Goal: Transaction & Acquisition: Purchase product/service

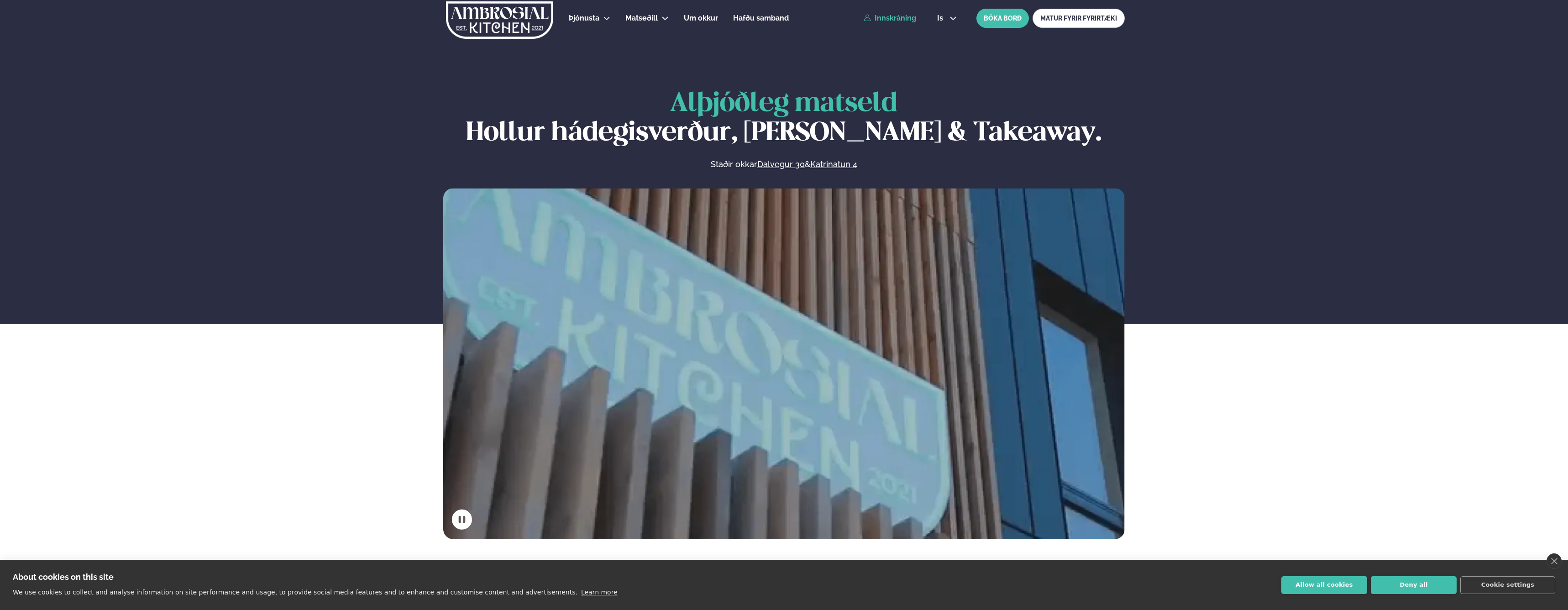
click at [898, 21] on link "Innskráning" at bounding box center [890, 18] width 52 height 8
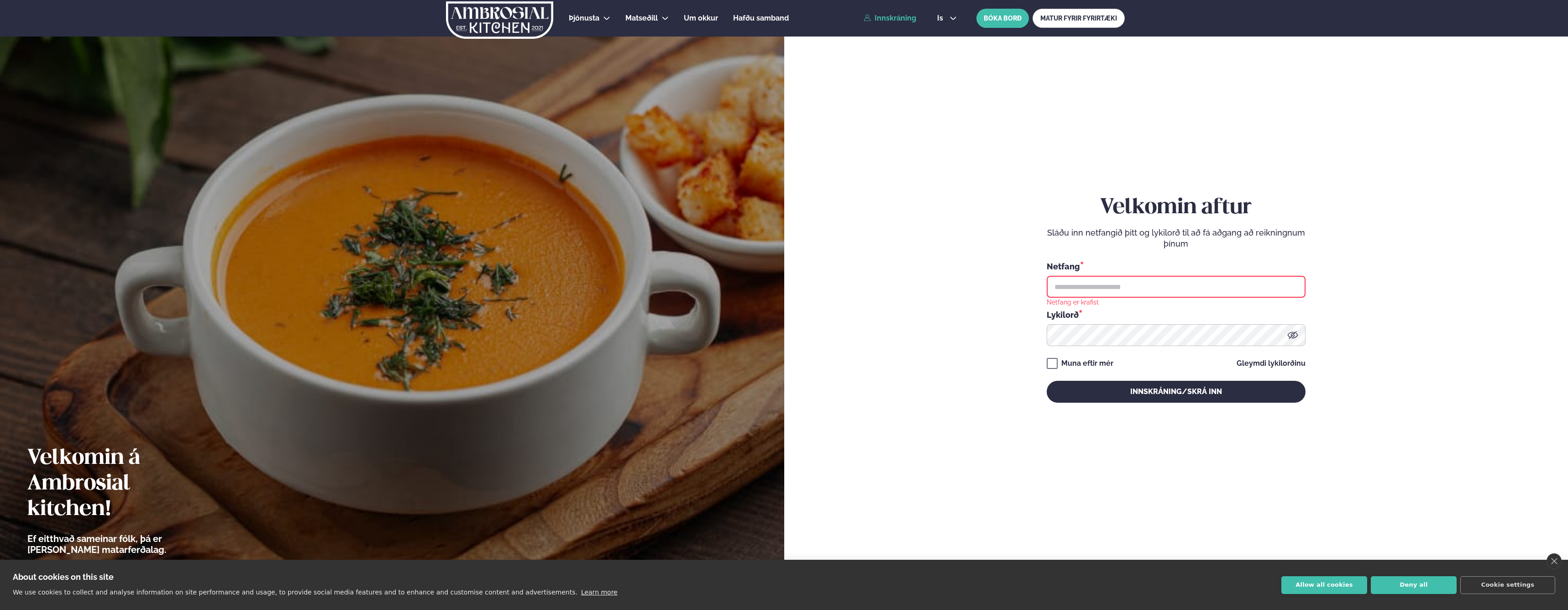
type input "**********"
click at [1121, 405] on div "**********" at bounding box center [1176, 298] width 259 height 549
click at [1121, 401] on button "Innskráning/Skrá inn" at bounding box center [1176, 391] width 259 height 22
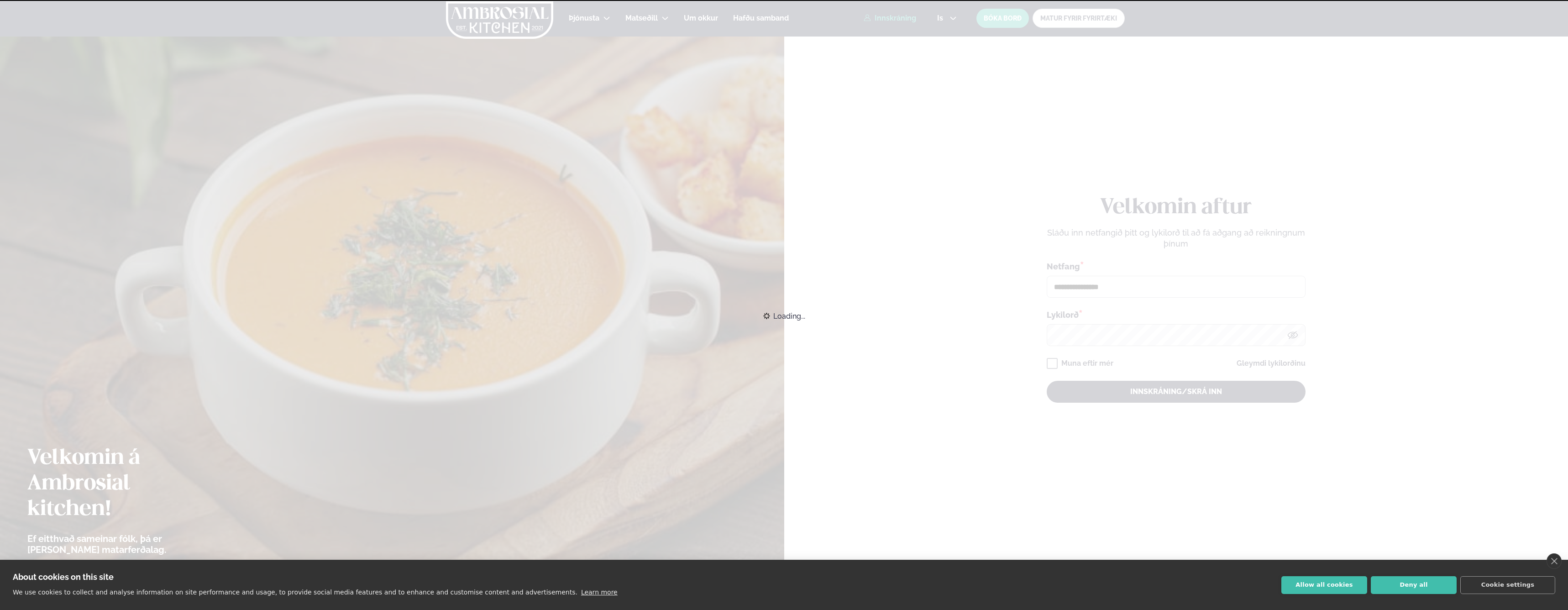
scroll to position [20, 0]
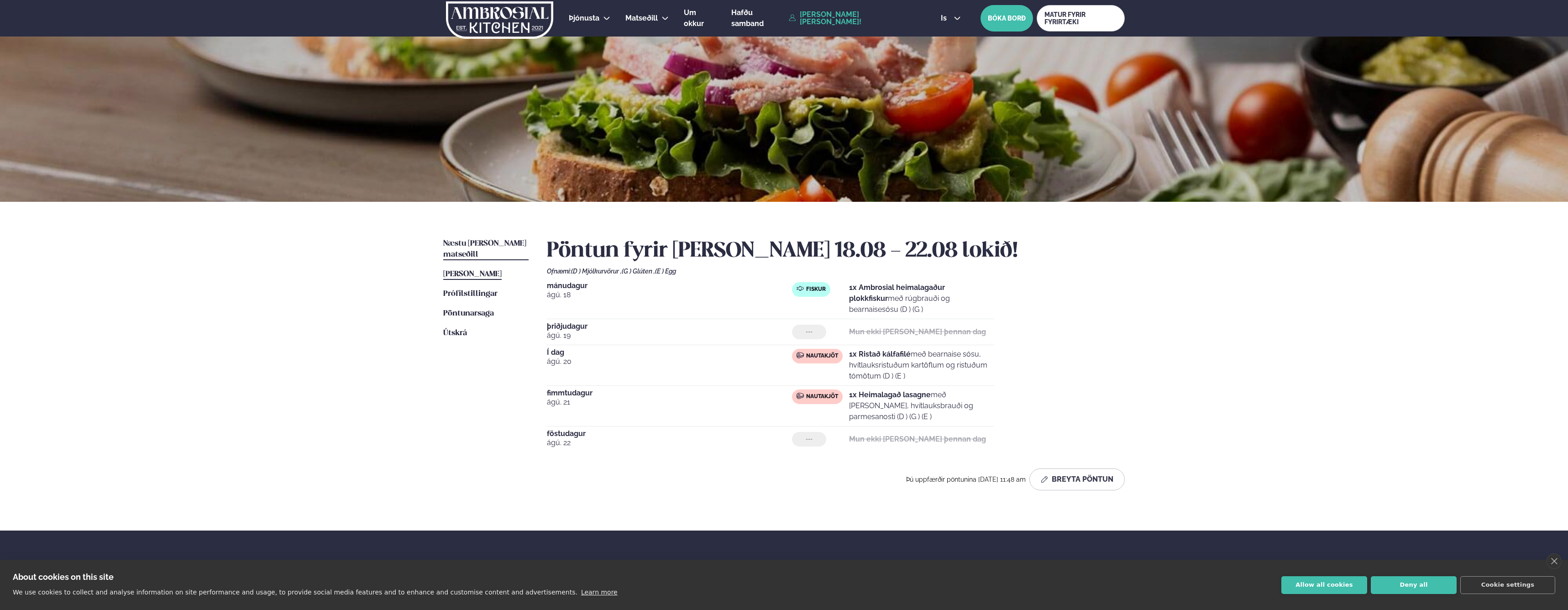
click at [471, 245] on span "Næstu [PERSON_NAME] matseðill" at bounding box center [485, 249] width 83 height 19
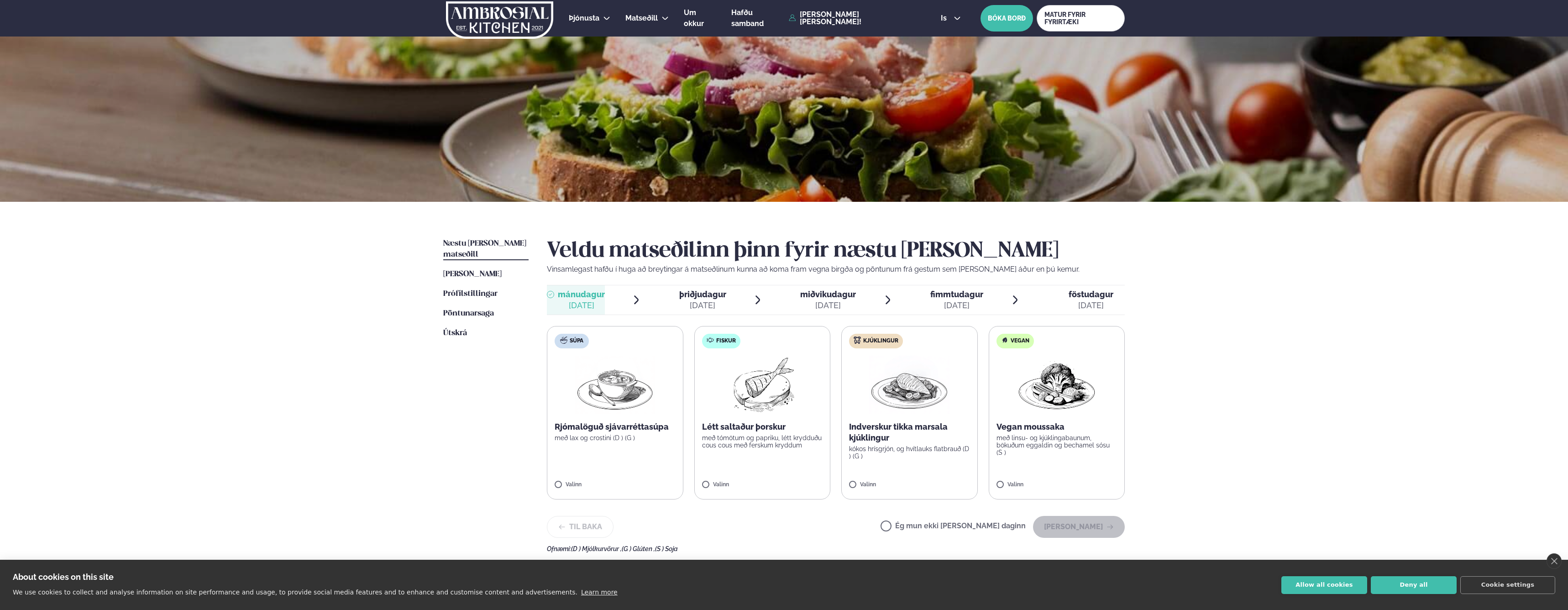
click at [925, 430] on p "Indverskur tikka marsala kjúklingur" at bounding box center [909, 432] width 121 height 22
click at [1071, 528] on button "[PERSON_NAME]" at bounding box center [1079, 527] width 92 height 22
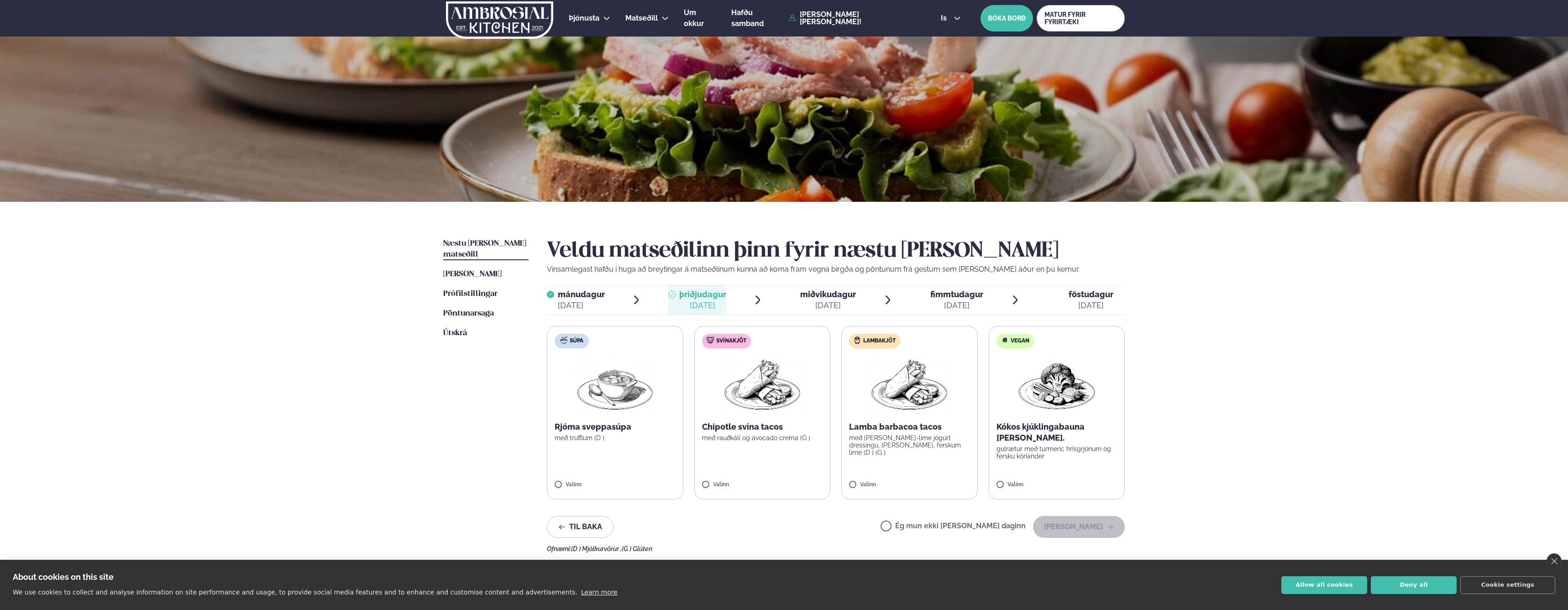
click at [955, 525] on label "Ég mun ekki [PERSON_NAME] daginn" at bounding box center [953, 527] width 145 height 10
click at [1089, 527] on button "[PERSON_NAME]" at bounding box center [1079, 527] width 92 height 22
click at [950, 525] on label "Ég mun ekki [PERSON_NAME] daginn" at bounding box center [953, 527] width 145 height 10
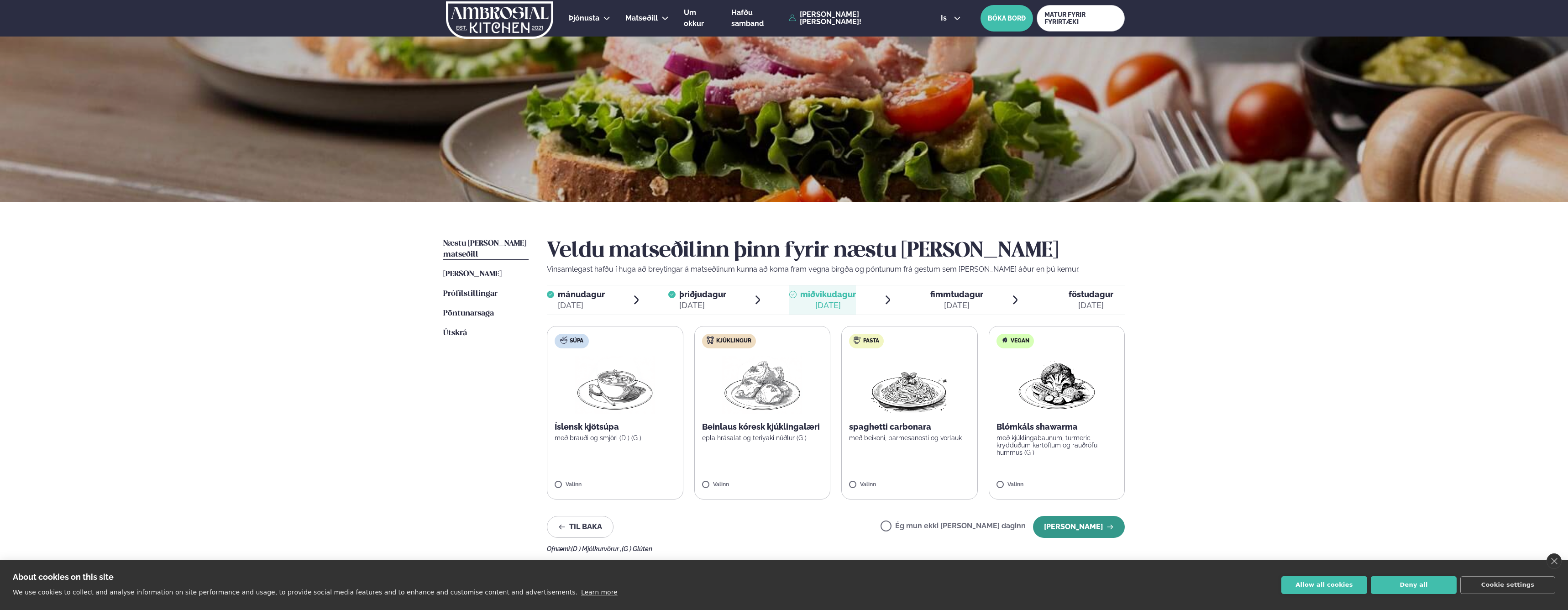
click at [1069, 527] on button "[PERSON_NAME]" at bounding box center [1079, 527] width 92 height 22
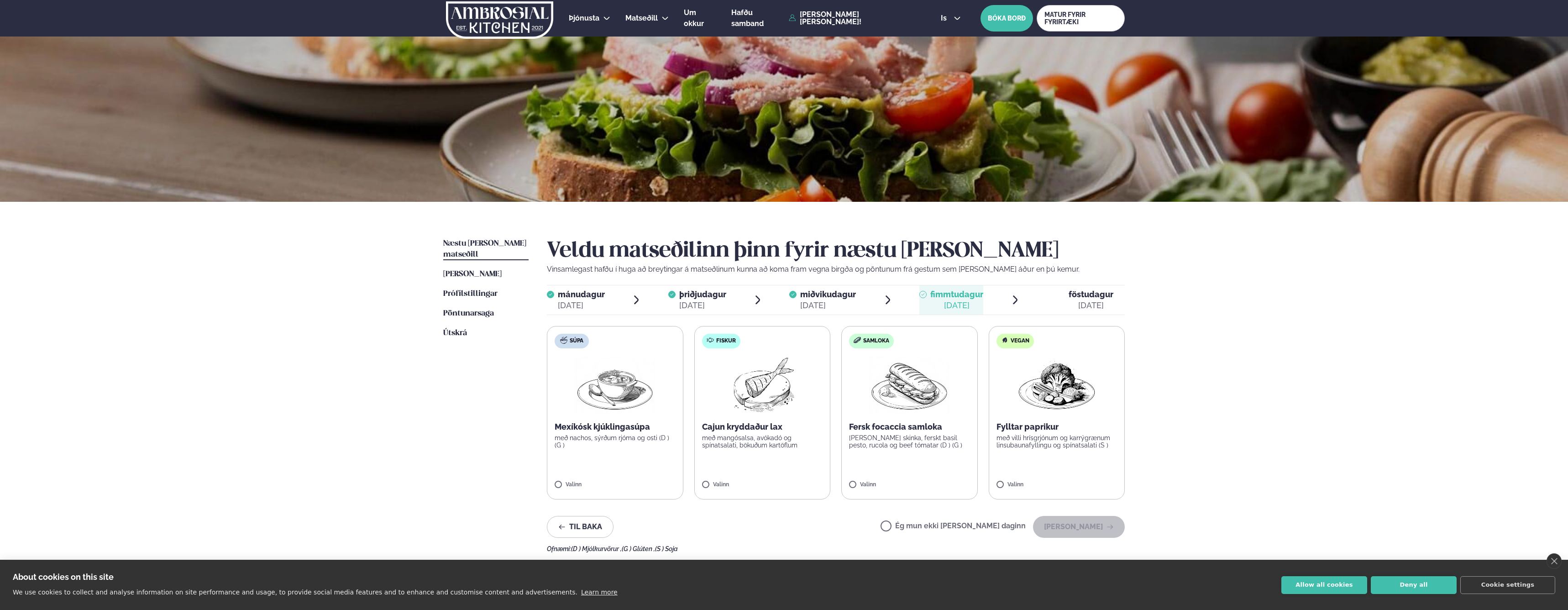
click at [963, 525] on label "Ég mun ekki [PERSON_NAME] daginn" at bounding box center [953, 527] width 145 height 10
click at [1076, 525] on button "[PERSON_NAME]" at bounding box center [1079, 527] width 92 height 22
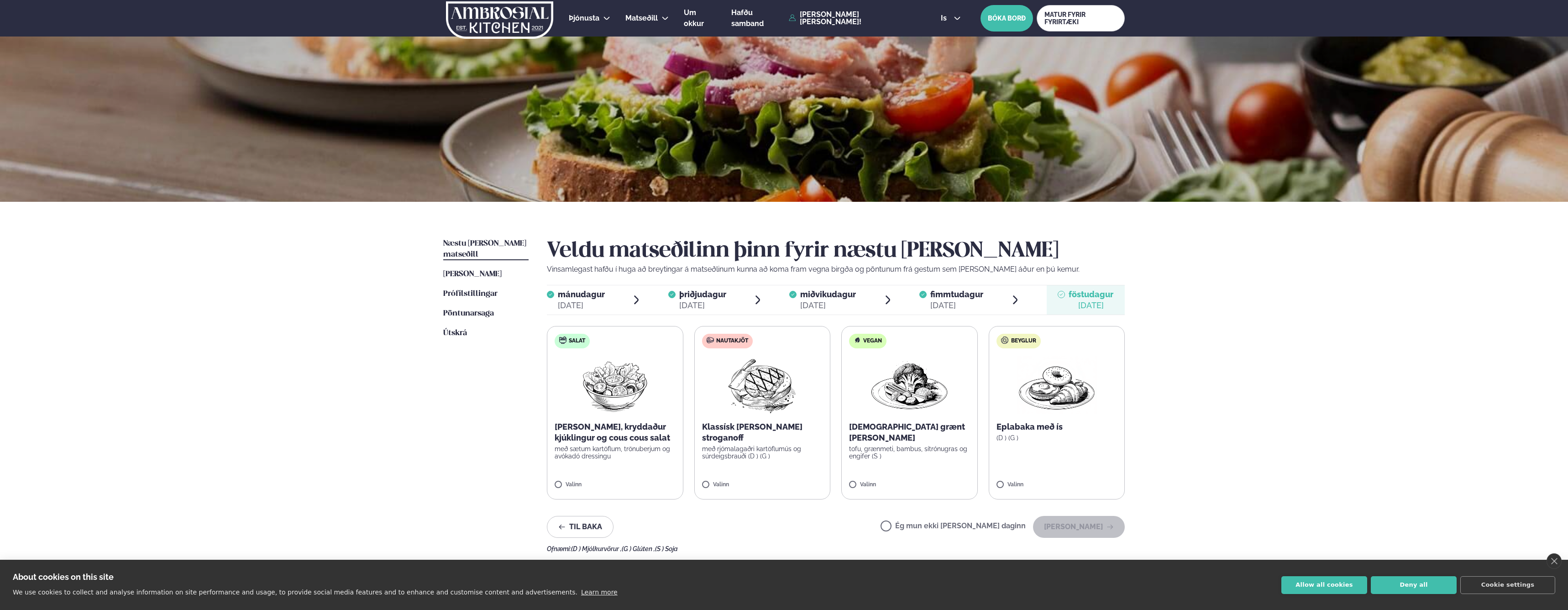
click at [955, 523] on label "Ég mun ekki [PERSON_NAME] daginn" at bounding box center [953, 527] width 145 height 10
click at [1079, 527] on button "[PERSON_NAME]" at bounding box center [1079, 527] width 92 height 22
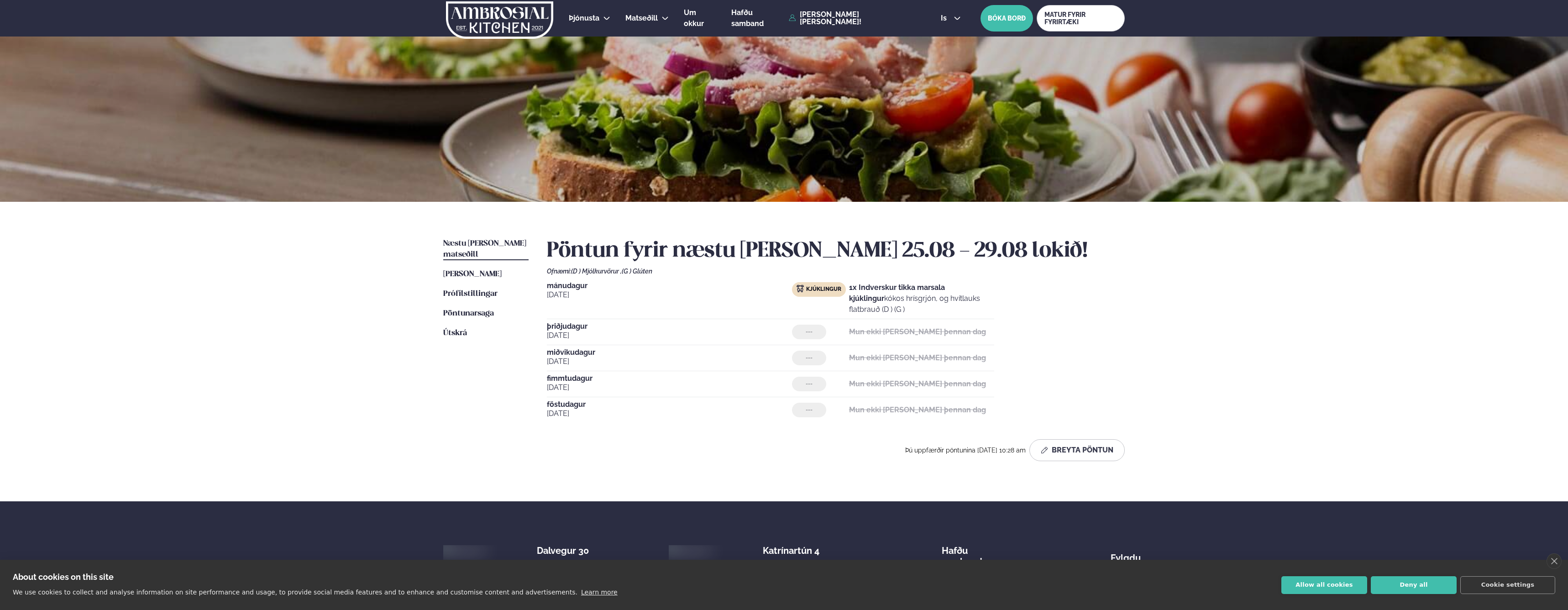
click at [1213, 355] on div "Þjónusta Hádegismatur fyrir fyrirtæki Fyrirtækja veitingar Einkapartý Matseðill…" at bounding box center [784, 354] width 1568 height 708
click at [1208, 338] on div "Þjónusta Hádegismatur fyrir fyrirtæki Fyrirtækja veitingar Einkapartý Matseðill…" at bounding box center [784, 354] width 1568 height 708
click at [1209, 333] on div "Þjónusta Hádegismatur fyrir fyrirtæki Fyrirtækja veitingar Einkapartý Matseðill…" at bounding box center [784, 354] width 1568 height 708
click at [1058, 452] on button "Breyta Pöntun" at bounding box center [1077, 450] width 96 height 22
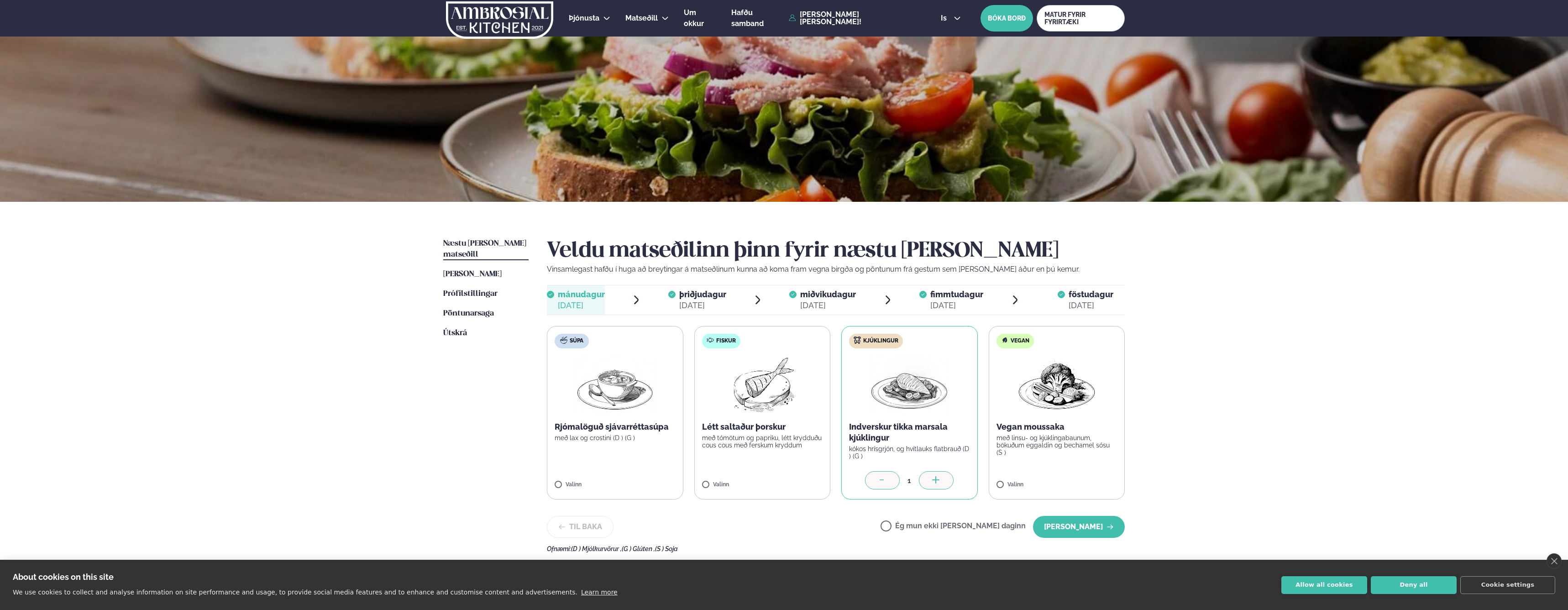
click at [701, 302] on div "[DATE]" at bounding box center [702, 306] width 47 height 11
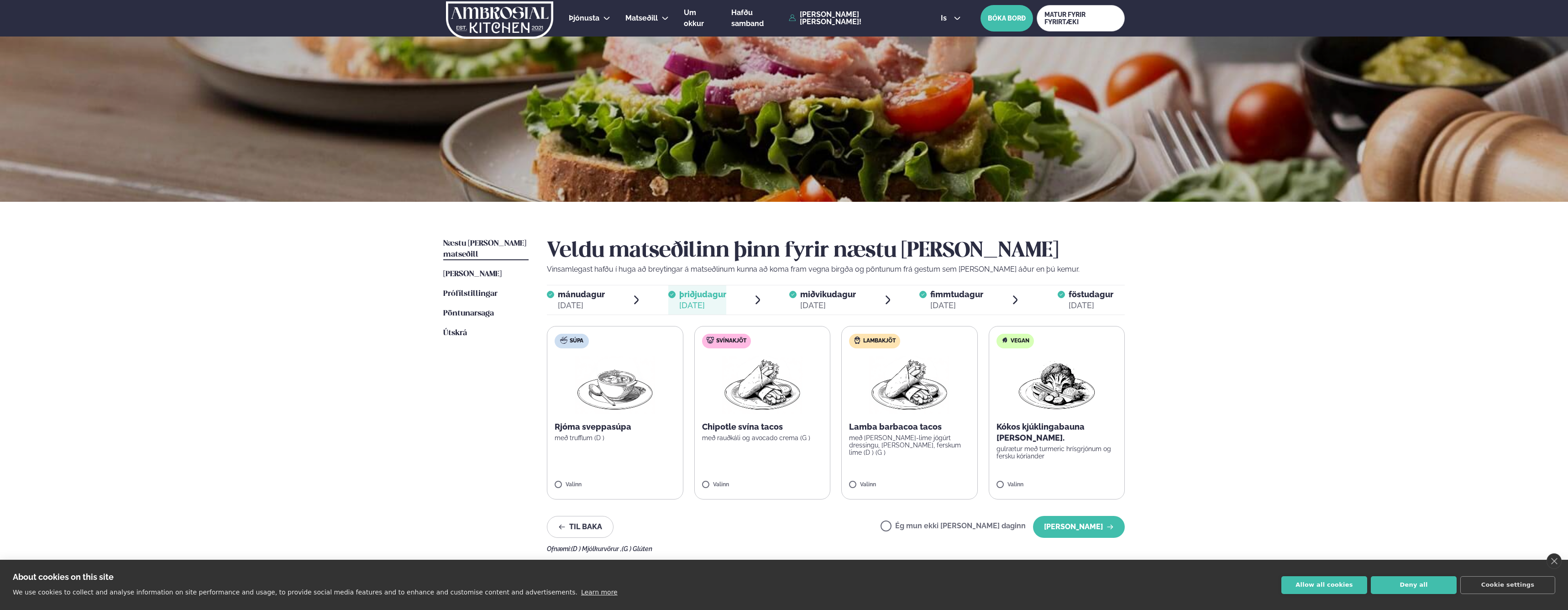
click at [824, 301] on div "[DATE]" at bounding box center [828, 306] width 55 height 11
